Goal: Task Accomplishment & Management: Manage account settings

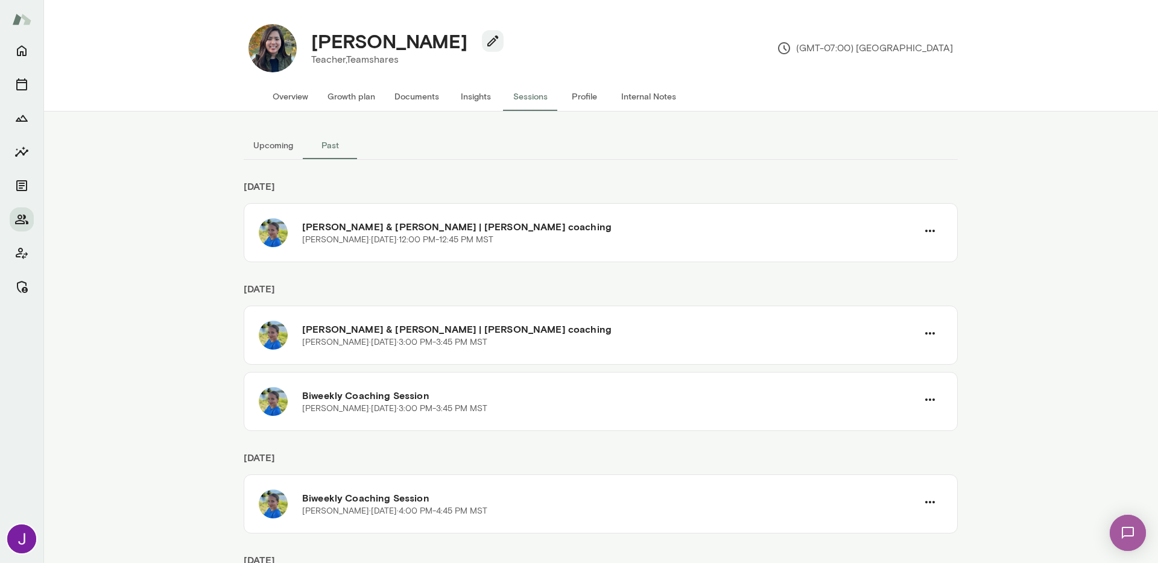
scroll to position [1367, 0]
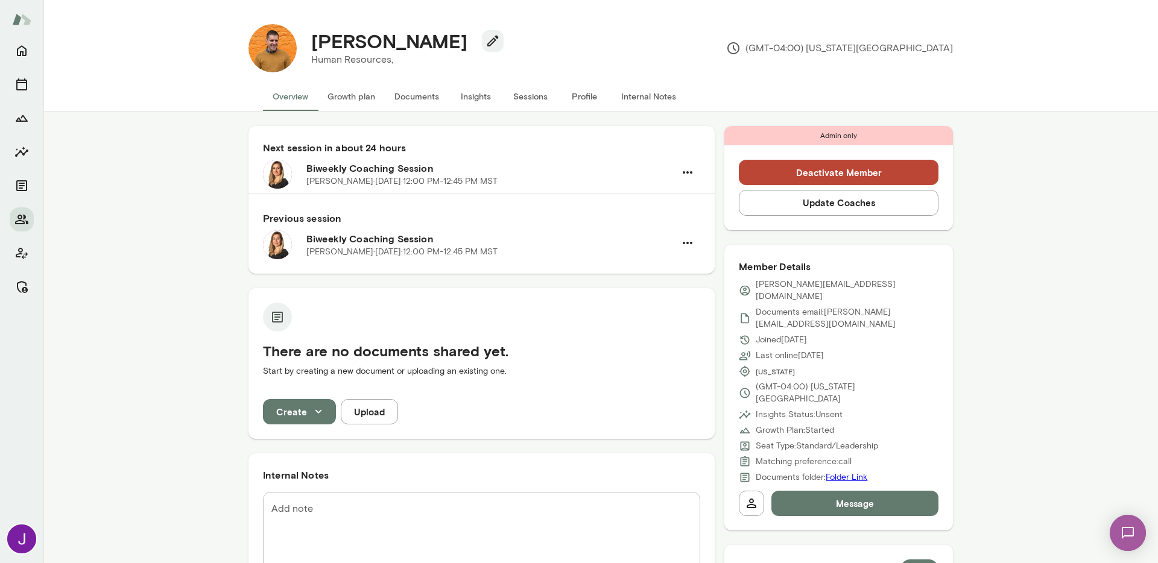
click at [519, 91] on button "Sessions" at bounding box center [530, 96] width 54 height 29
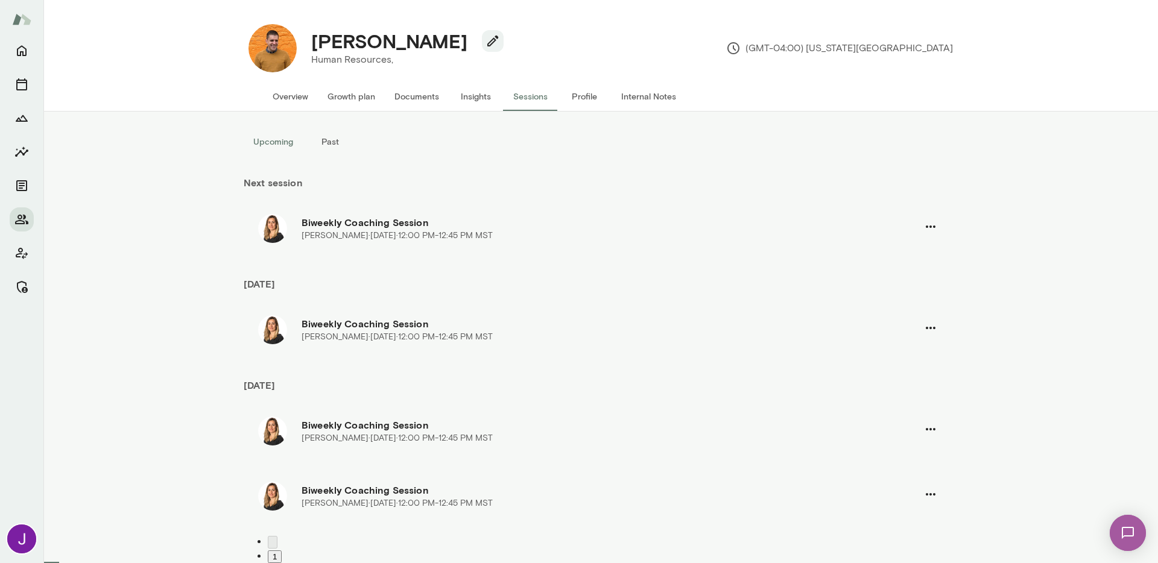
scroll to position [4, 0]
click at [927, 326] on icon "button" at bounding box center [930, 327] width 14 height 14
click at [55, 74] on span "Cancel" at bounding box center [39, 68] width 31 height 11
click at [1129, 22] on icon "button" at bounding box center [1136, 18] width 14 height 14
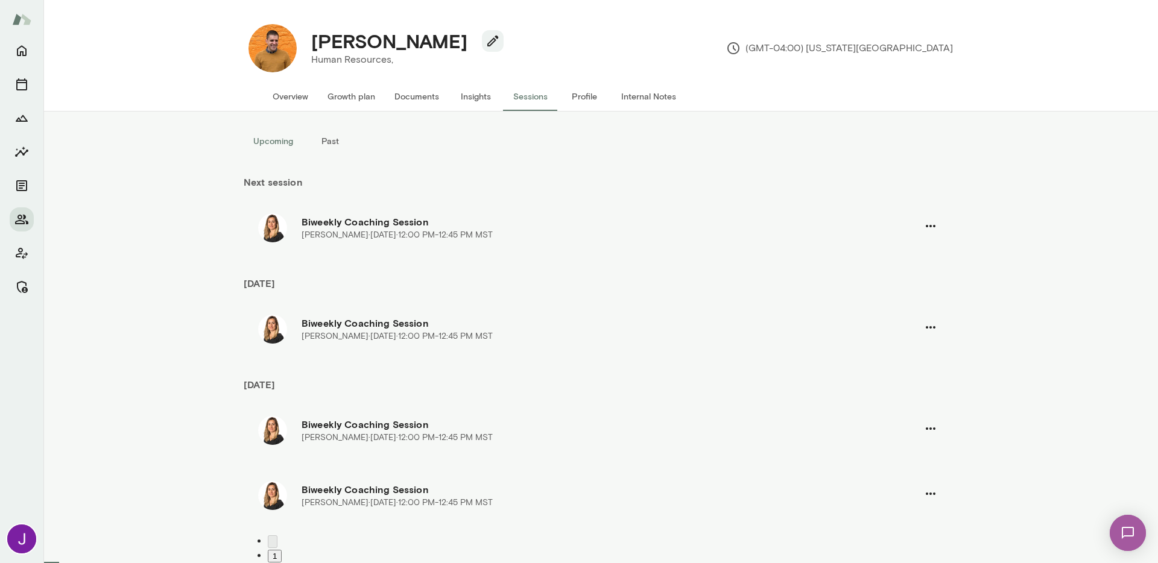
scroll to position [0, 0]
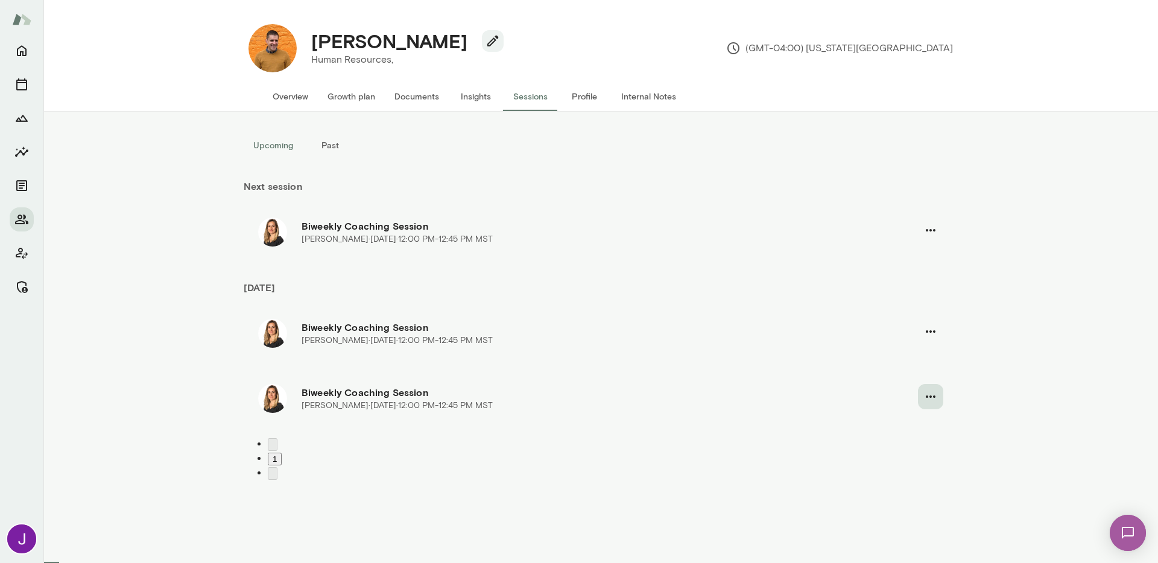
click at [927, 400] on icon "button" at bounding box center [930, 396] width 14 height 14
click at [55, 74] on span "Cancel" at bounding box center [39, 68] width 31 height 11
click at [1129, 22] on icon "button" at bounding box center [1136, 18] width 14 height 14
click at [345, 39] on h4 "Justin Howe" at bounding box center [389, 41] width 156 height 23
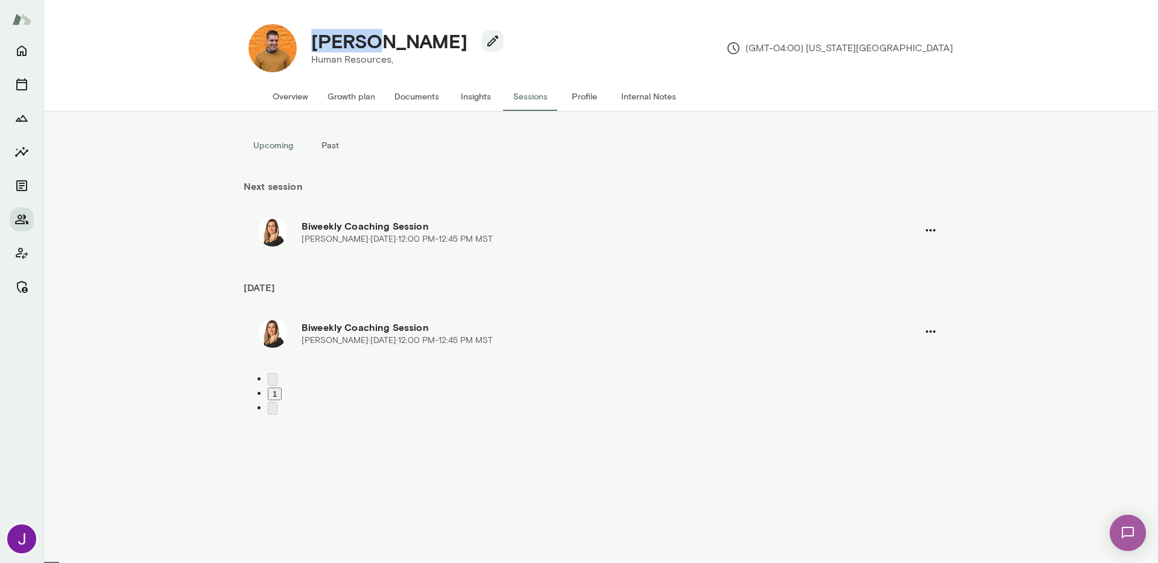
click at [345, 39] on h4 "Justin Howe" at bounding box center [389, 41] width 156 height 23
copy div "Justin Howe"
click at [283, 97] on button "Overview" at bounding box center [290, 96] width 55 height 29
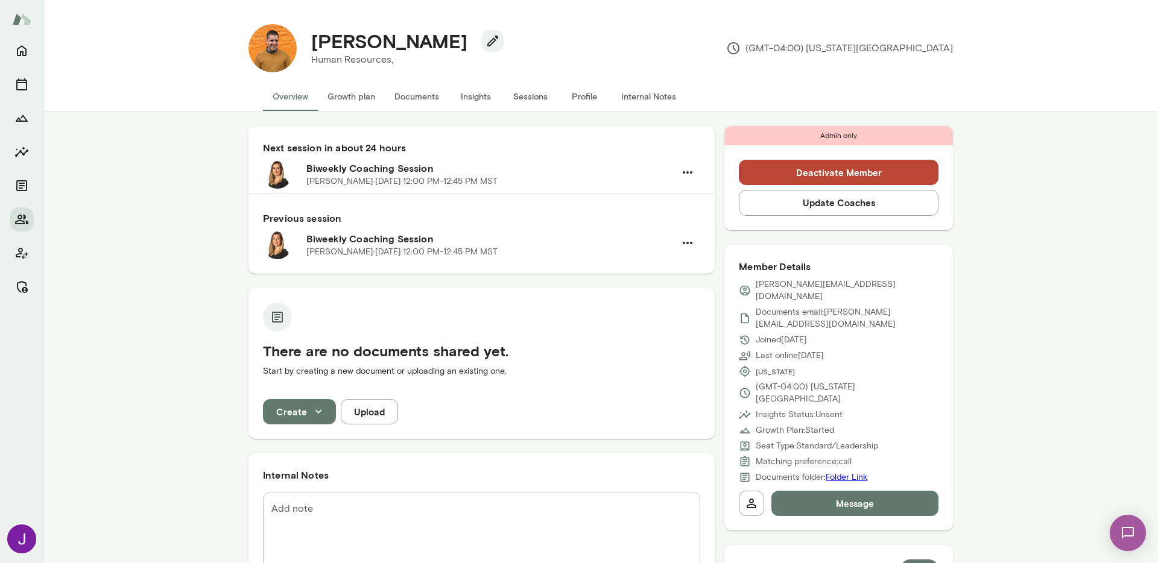
click at [816, 284] on p "justin.howeny@gmail.com" at bounding box center [846, 291] width 183 height 24
copy div "justin.howeny@gmail.com"
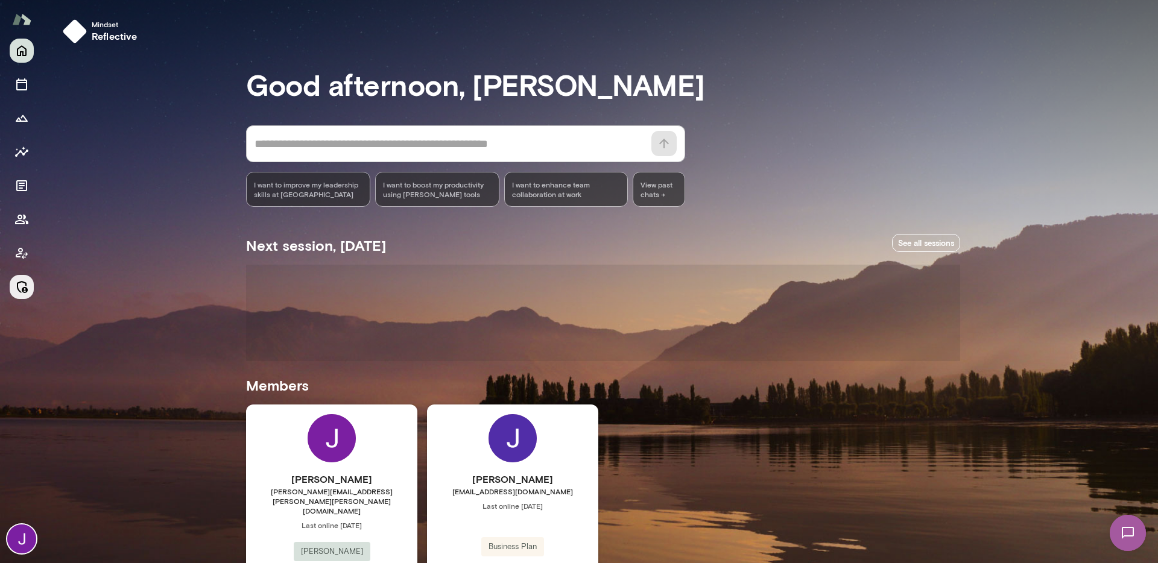
click at [30, 288] on button "Manage" at bounding box center [22, 287] width 24 height 24
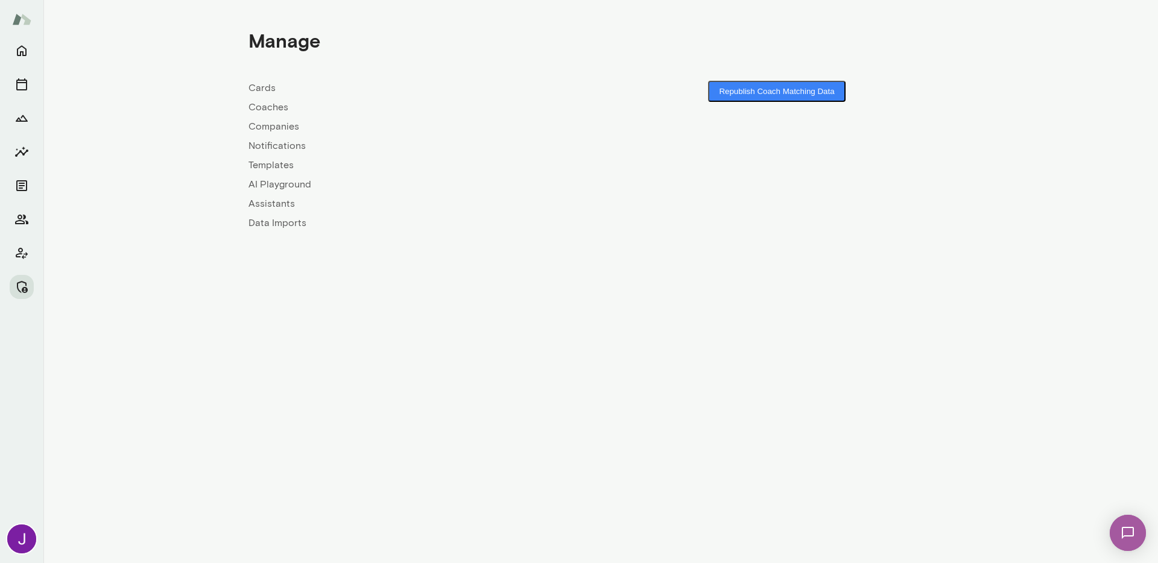
click at [274, 108] on link "Coaches" at bounding box center [424, 107] width 352 height 14
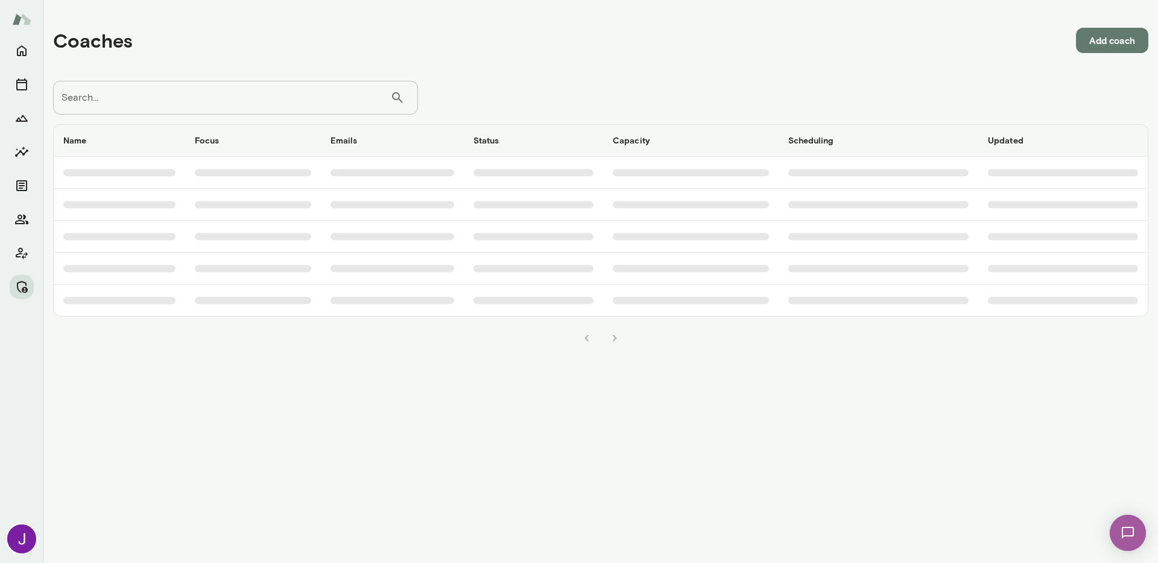
click at [266, 83] on input "Search..." at bounding box center [221, 98] width 337 height 34
type input "******"
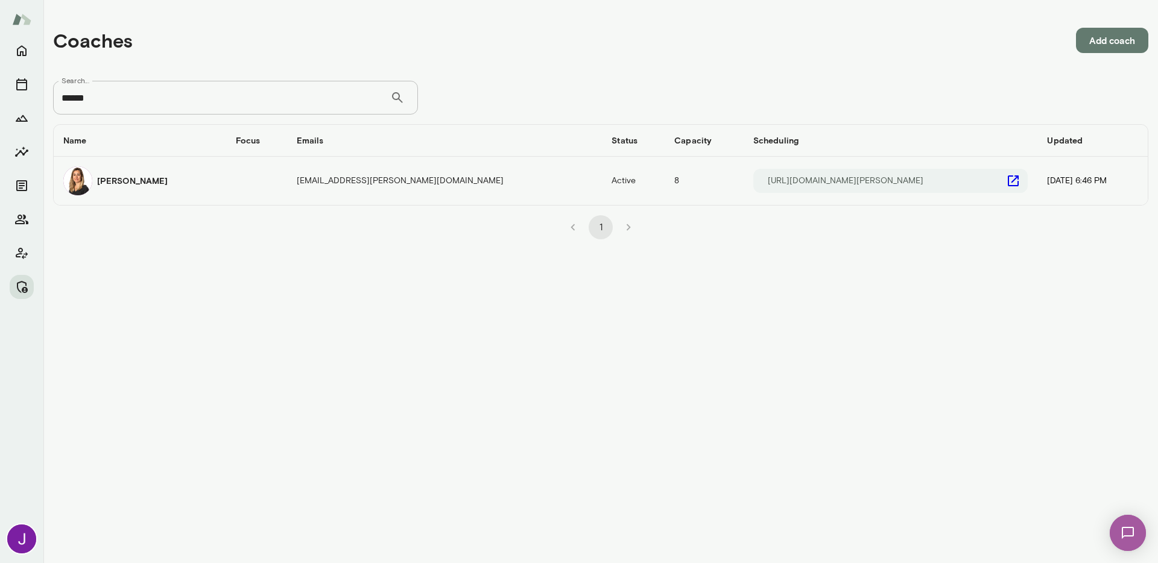
click at [1008, 178] on icon "coaches table" at bounding box center [1013, 180] width 11 height 11
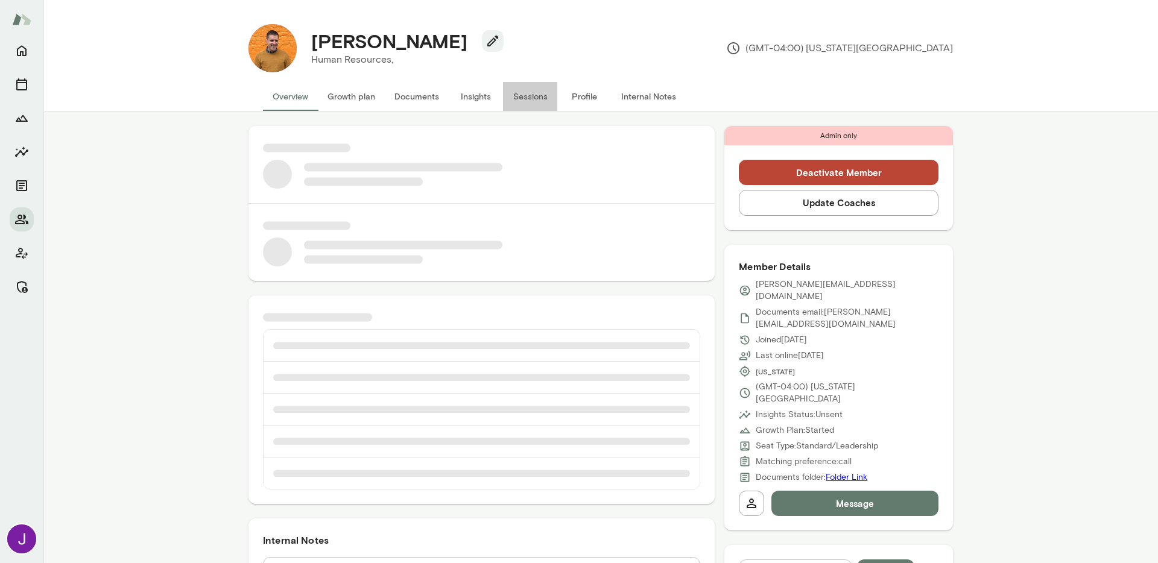
click at [532, 100] on button "Sessions" at bounding box center [530, 96] width 54 height 29
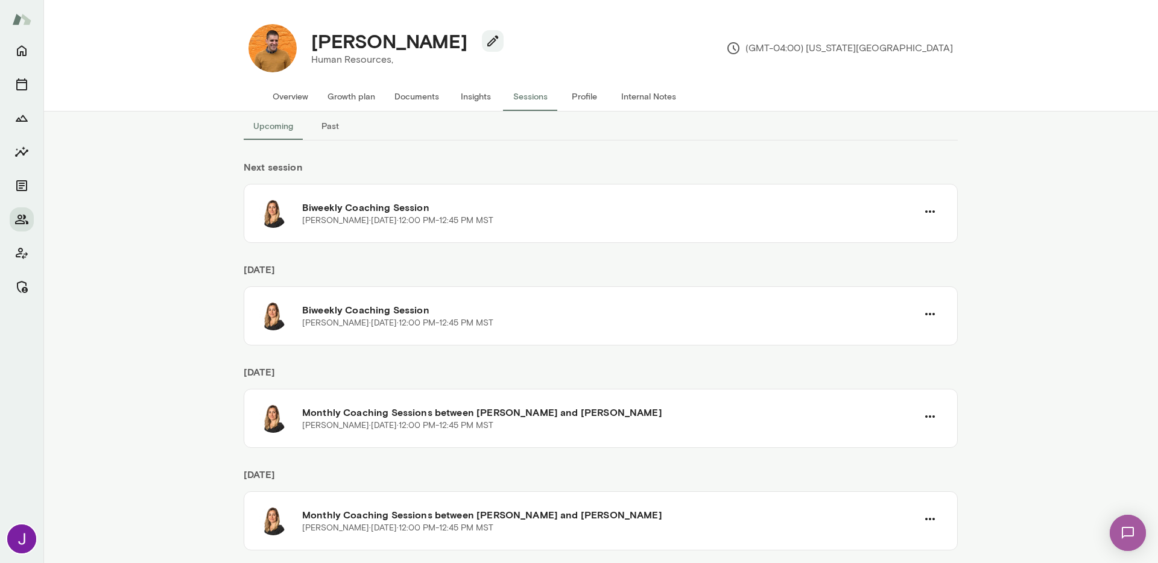
scroll to position [27, 0]
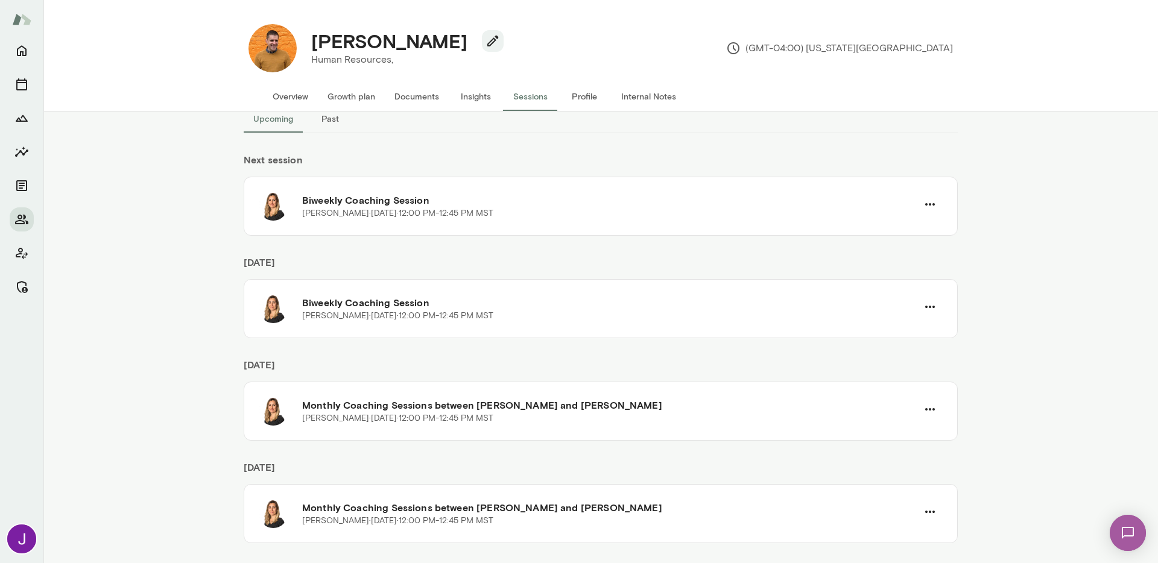
click at [314, 96] on button "Overview" at bounding box center [290, 96] width 55 height 29
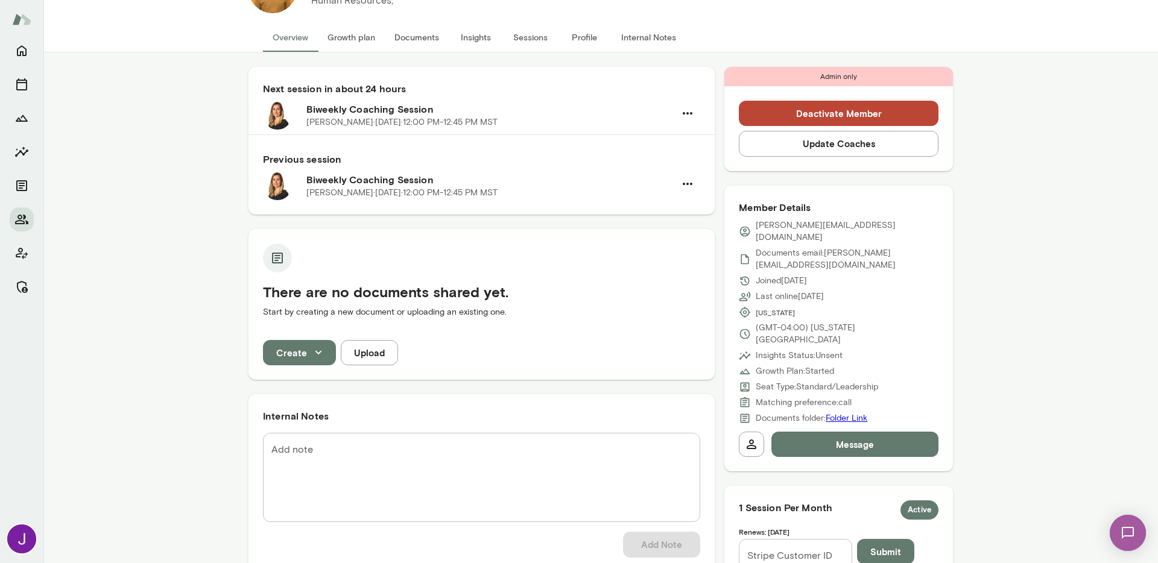
scroll to position [124, 0]
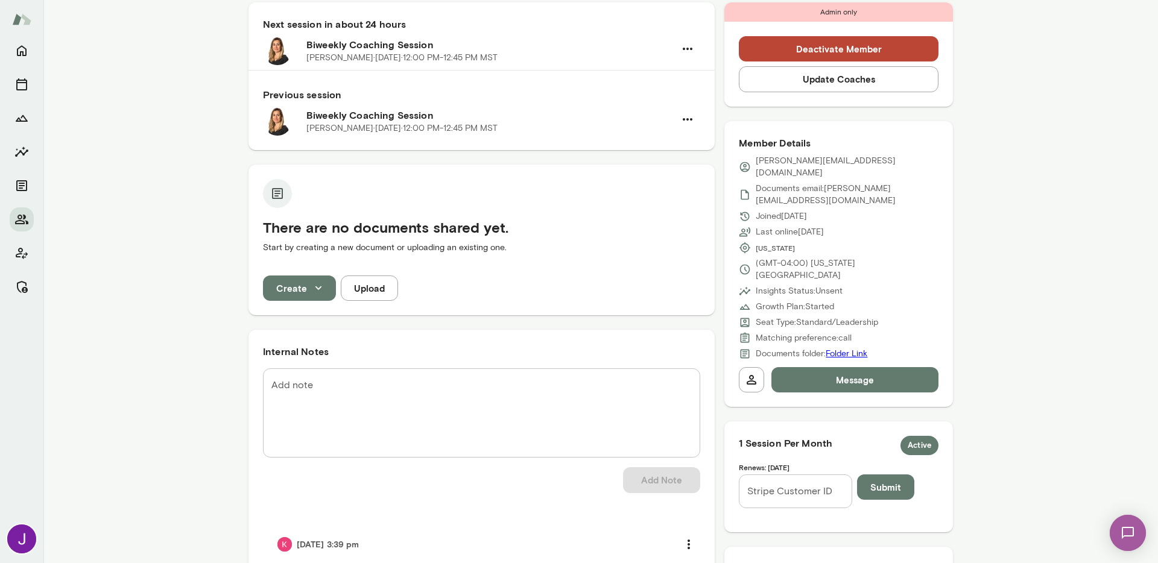
click at [441, 421] on textarea "Add note" at bounding box center [481, 413] width 420 height 69
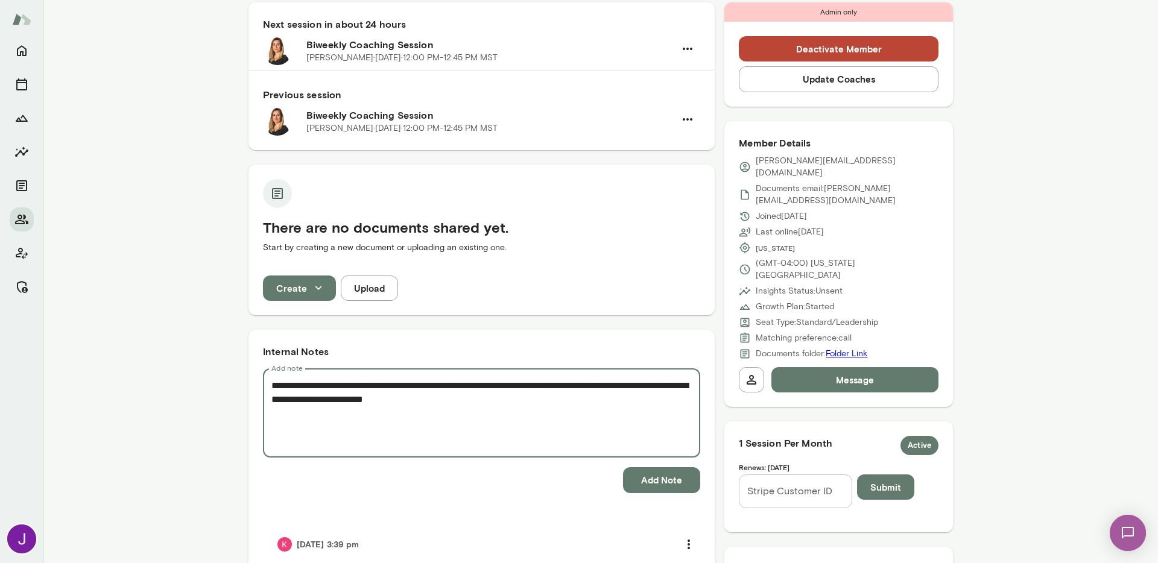
click at [329, 402] on textarea "**********" at bounding box center [481, 413] width 420 height 69
click at [635, 386] on textarea "**********" at bounding box center [481, 413] width 420 height 69
click at [628, 397] on textarea "**********" at bounding box center [481, 413] width 420 height 69
type textarea "**********"
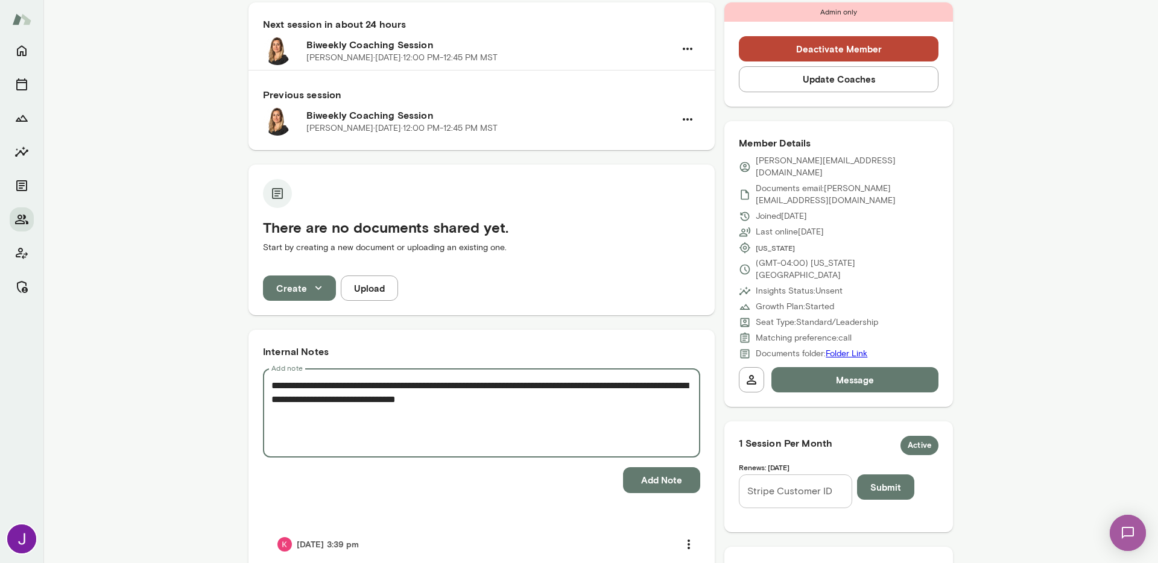
click at [663, 480] on button "Add Note" at bounding box center [661, 479] width 77 height 25
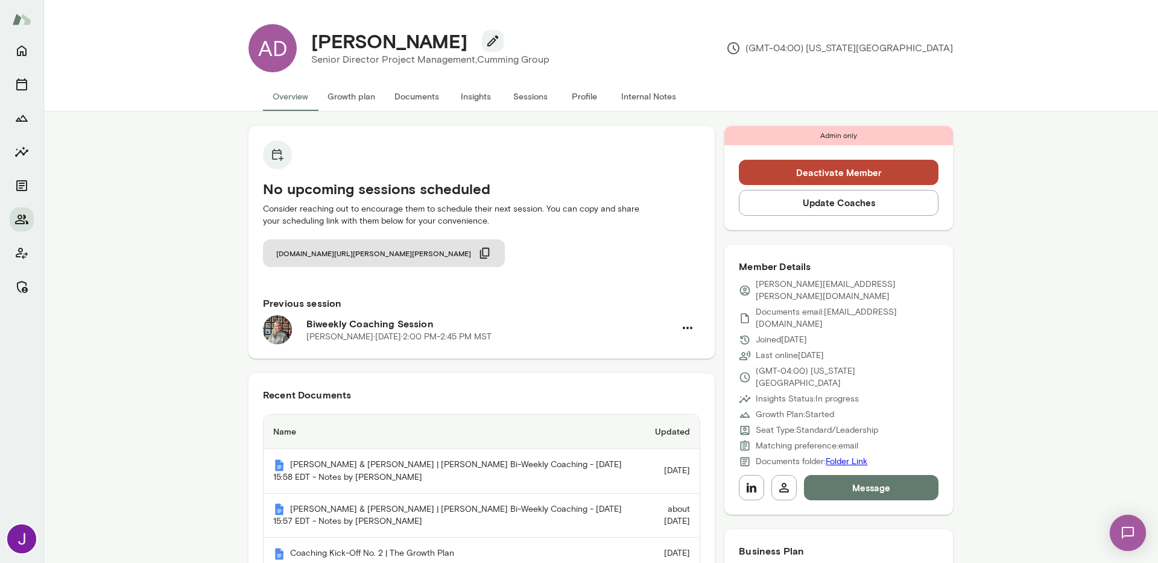
click at [766, 184] on button "Deactivate Member" at bounding box center [839, 172] width 200 height 25
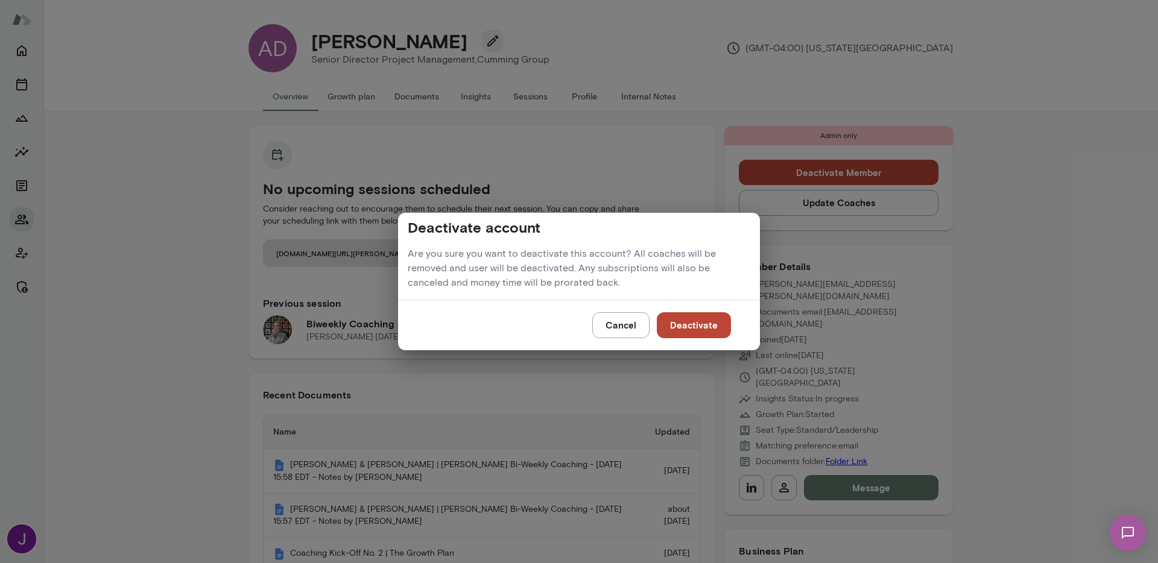
click at [687, 329] on button "Deactivate" at bounding box center [694, 324] width 74 height 25
